Goal: Information Seeking & Learning: Understand process/instructions

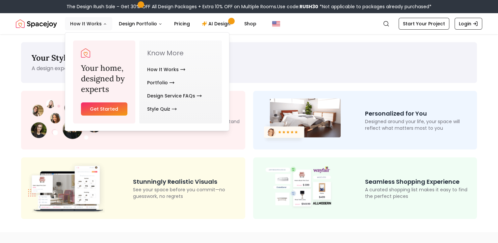
click at [99, 21] on button "How It Works" at bounding box center [88, 23] width 47 height 13
click at [162, 69] on link "How It Works" at bounding box center [166, 69] width 38 height 13
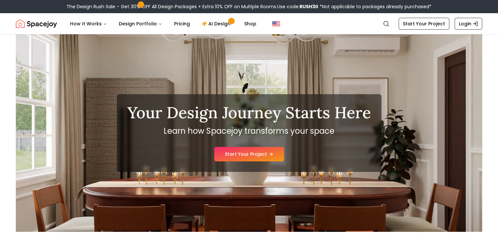
click at [442, 117] on div "Your Design Journey Starts Here Learn how Spacejoy transforms your space Start …" at bounding box center [249, 132] width 466 height 197
click at [411, 89] on div "Your Design Journey Starts Here Learn how Spacejoy transforms your space Start …" at bounding box center [249, 132] width 466 height 197
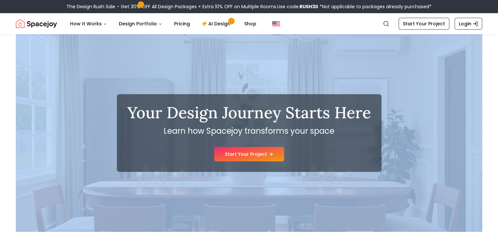
drag, startPoint x: 12, startPoint y: 38, endPoint x: 67, endPoint y: 81, distance: 69.4
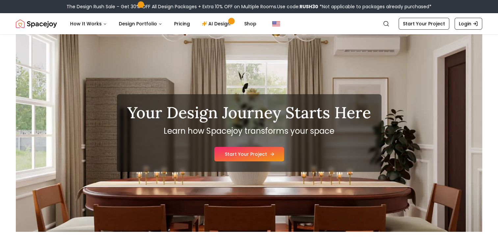
click at [246, 154] on link "Start Your Project" at bounding box center [249, 154] width 70 height 14
click at [468, 59] on div "Your Design Journey Starts Here Learn how Spacejoy transforms your space Start …" at bounding box center [249, 132] width 466 height 197
click at [229, 22] on span "Main" at bounding box center [231, 21] width 4 height 4
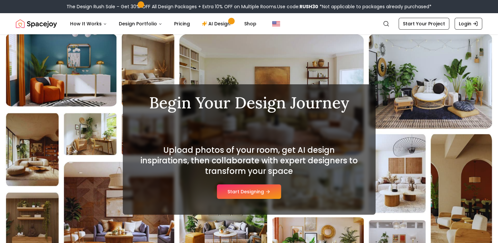
click at [274, 69] on div "Begin Your Design Journey Modern Upload photos of your room, get AI design insp…" at bounding box center [249, 149] width 498 height 230
click at [267, 193] on icon at bounding box center [268, 191] width 5 height 5
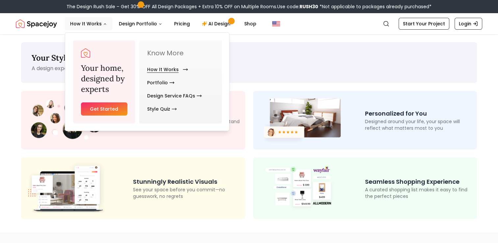
click at [177, 70] on link "How It Works" at bounding box center [166, 69] width 38 height 13
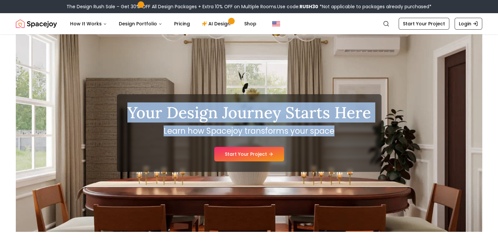
drag, startPoint x: 129, startPoint y: 111, endPoint x: 341, endPoint y: 130, distance: 213.4
click at [341, 130] on div "Your Design Journey Starts Here Learn how Spacejoy transforms your space Start …" at bounding box center [249, 133] width 264 height 78
copy div "Your Design Journey Starts Here Learn how Spacejoy transforms your space"
click at [450, 105] on div "Your Design Journey Starts Here Learn how Spacejoy transforms your space Start …" at bounding box center [249, 132] width 466 height 197
